Goal: Navigation & Orientation: Find specific page/section

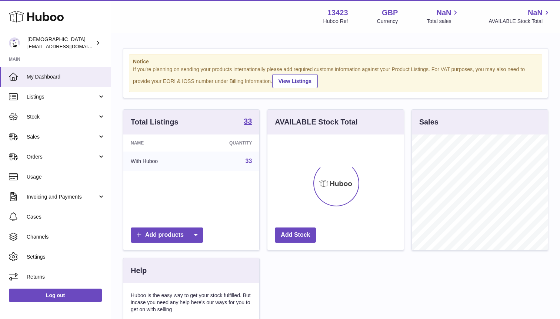
scroll to position [115, 136]
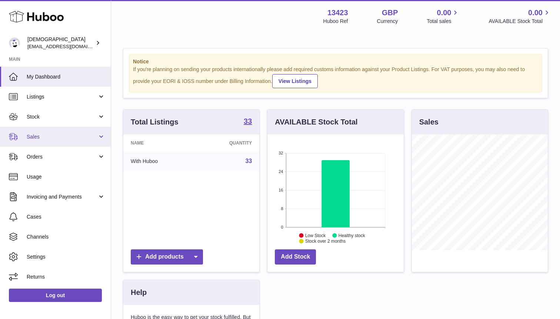
click at [46, 132] on link "Sales" at bounding box center [55, 137] width 111 height 20
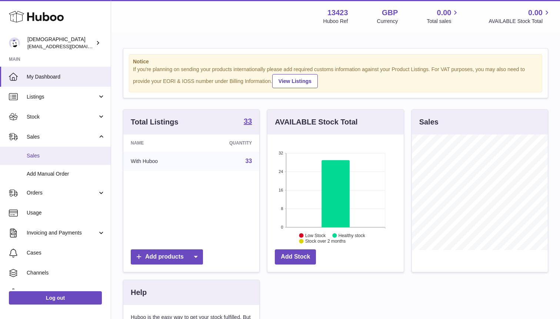
click at [49, 164] on link "Sales" at bounding box center [55, 156] width 111 height 18
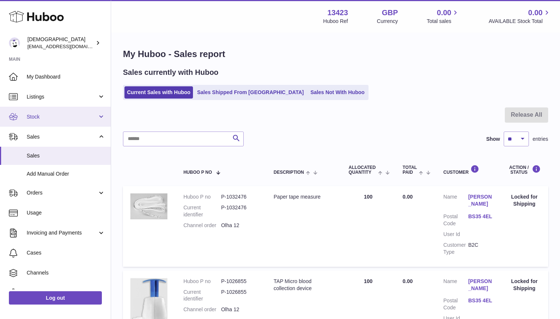
click at [42, 119] on span "Stock" at bounding box center [62, 116] width 71 height 7
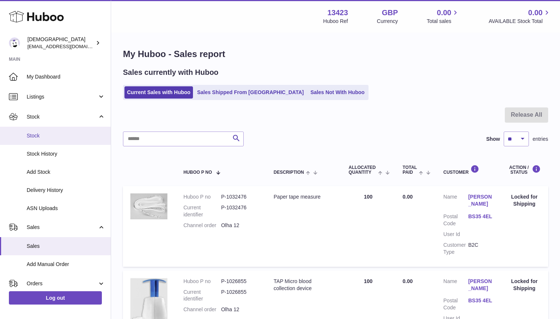
click at [41, 135] on span "Stock" at bounding box center [66, 135] width 78 height 7
